Goal: Find specific page/section: Find specific page/section

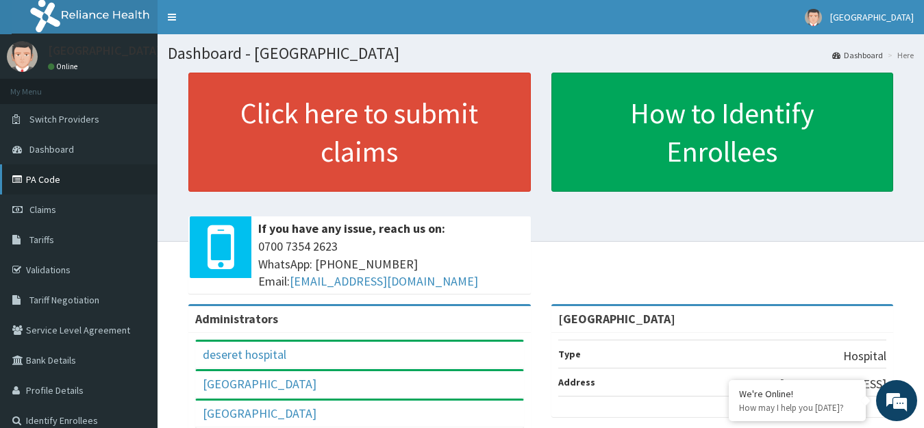
click at [49, 179] on link "PA Code" at bounding box center [78, 179] width 157 height 30
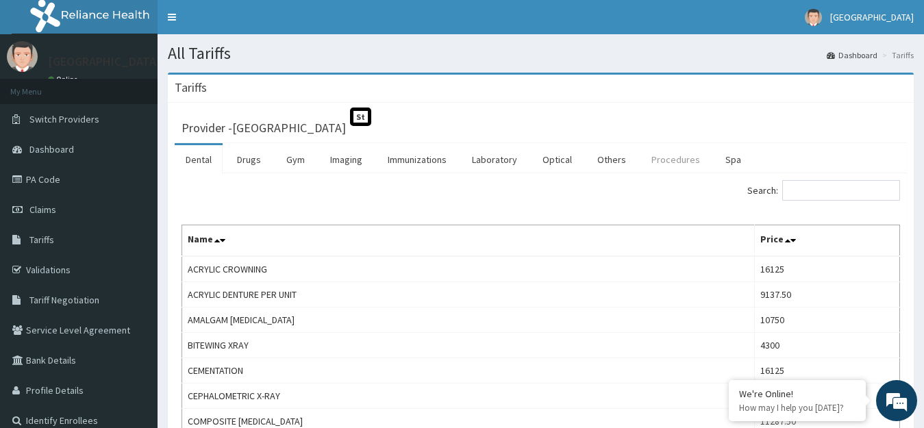
click at [660, 154] on link "Procedures" at bounding box center [675, 159] width 71 height 29
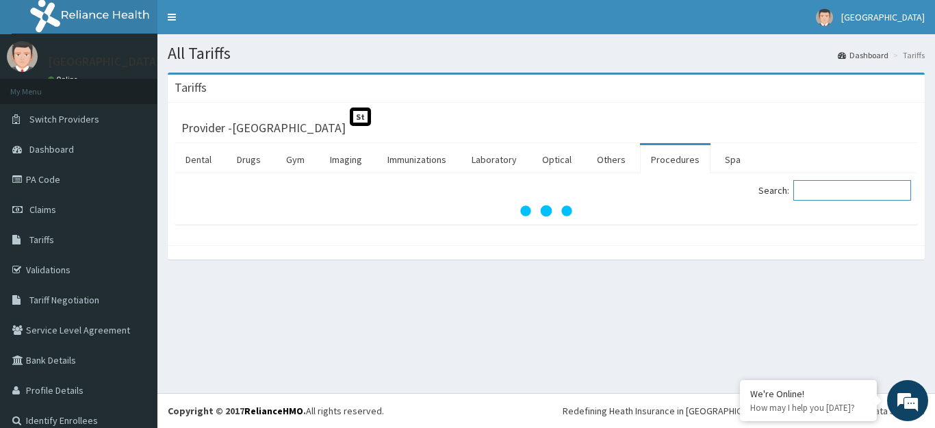
click at [820, 192] on input "Search:" at bounding box center [853, 190] width 118 height 21
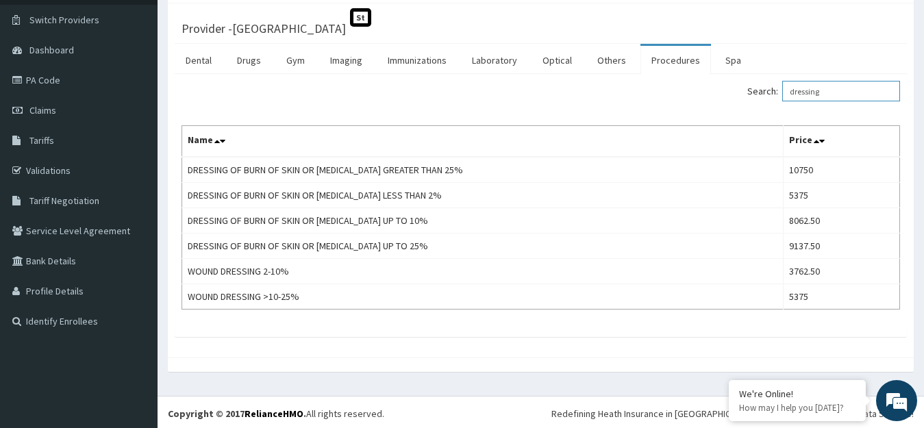
scroll to position [102, 0]
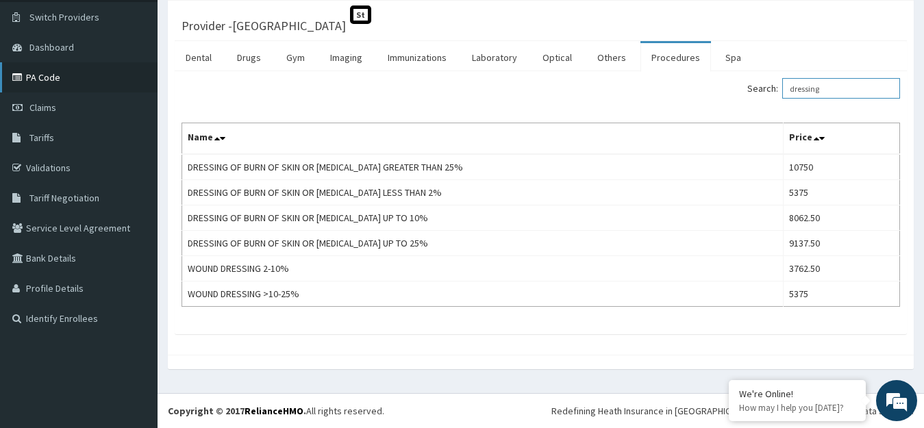
type input "dressing"
click at [42, 82] on link "PA Code" at bounding box center [78, 77] width 157 height 30
